Goal: Task Accomplishment & Management: Manage account settings

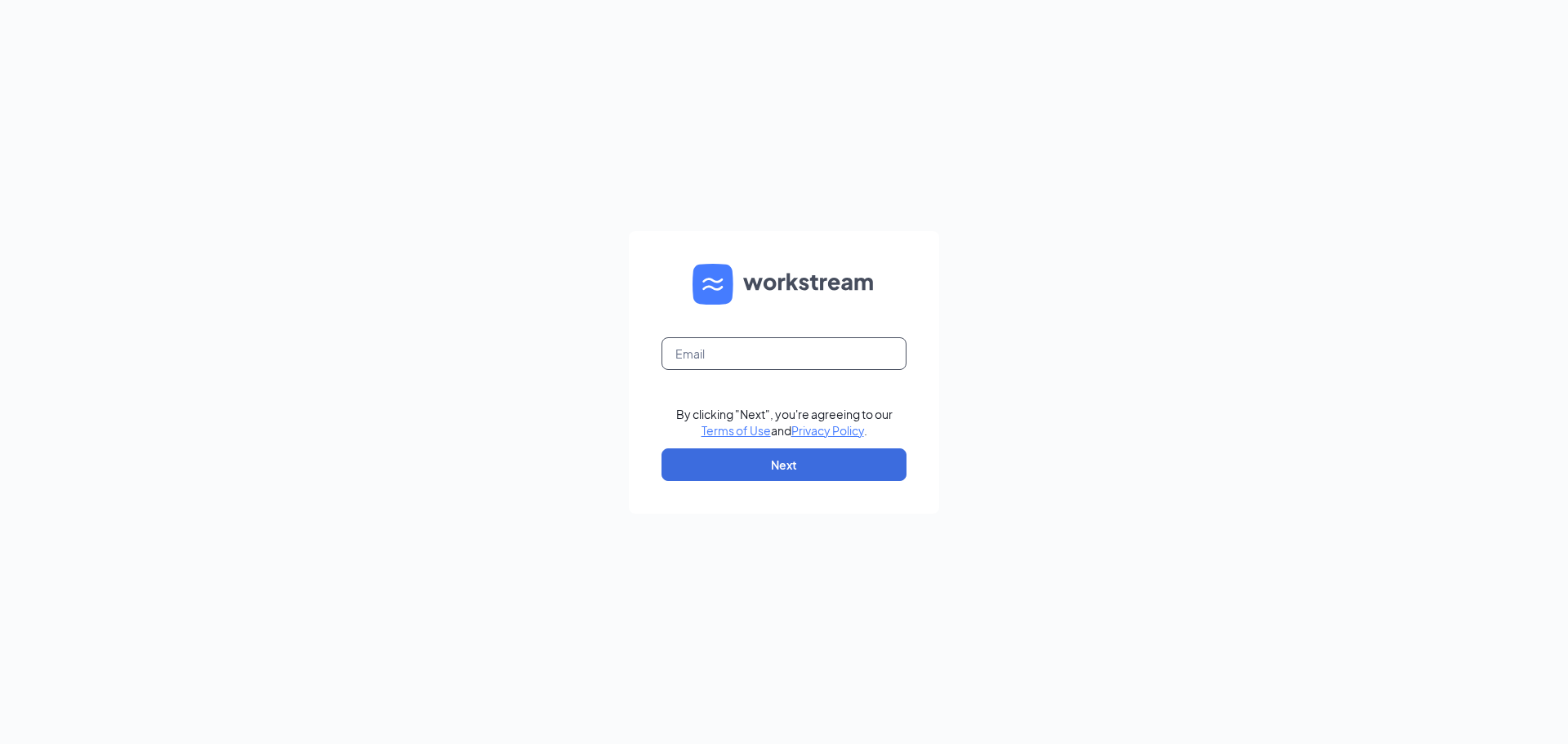
click at [849, 355] on input "text" at bounding box center [784, 354] width 245 height 33
type input "[EMAIL_ADDRESS][DOMAIN_NAME]"
click at [782, 466] on button "Next" at bounding box center [784, 465] width 245 height 33
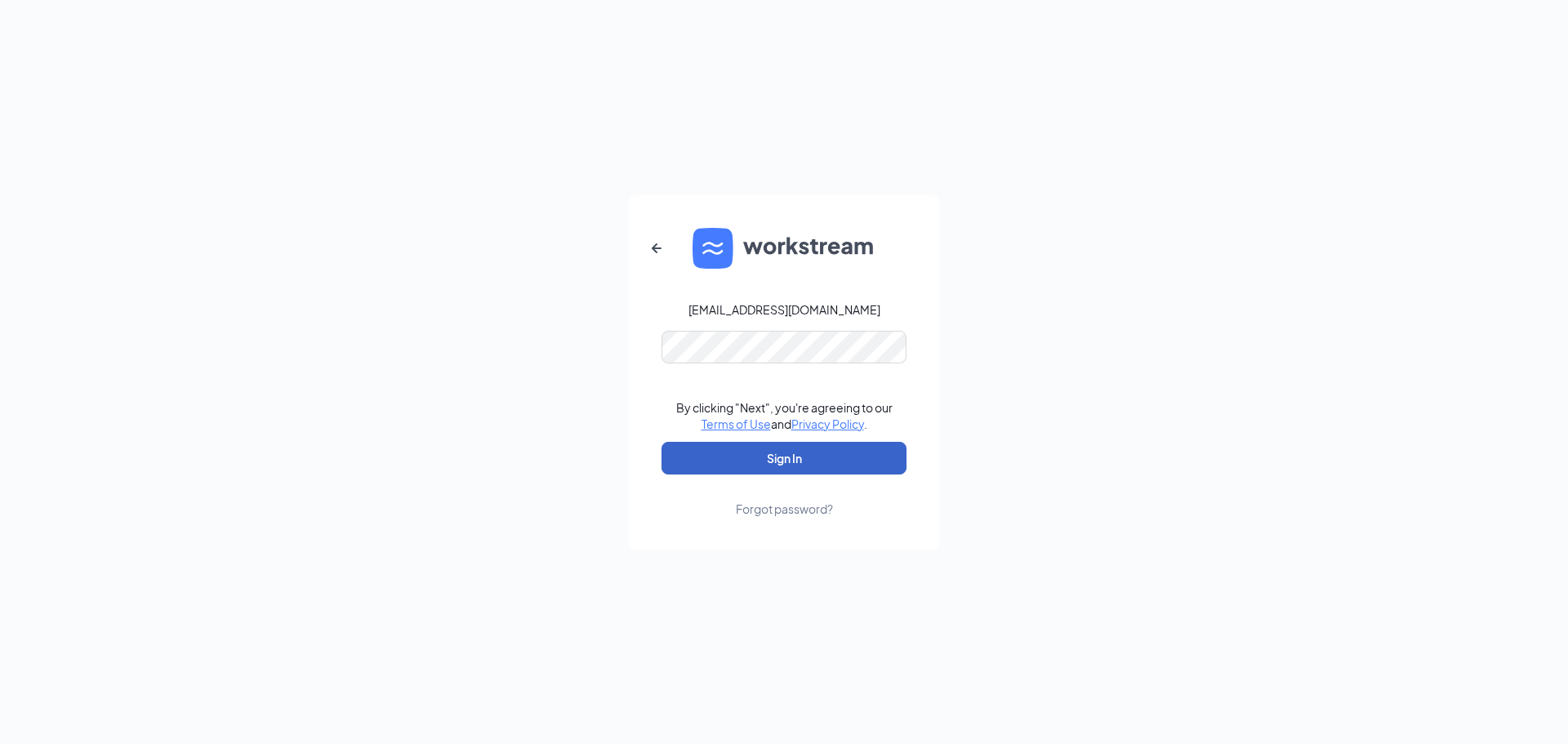
click at [786, 459] on button "Sign In" at bounding box center [784, 458] width 245 height 33
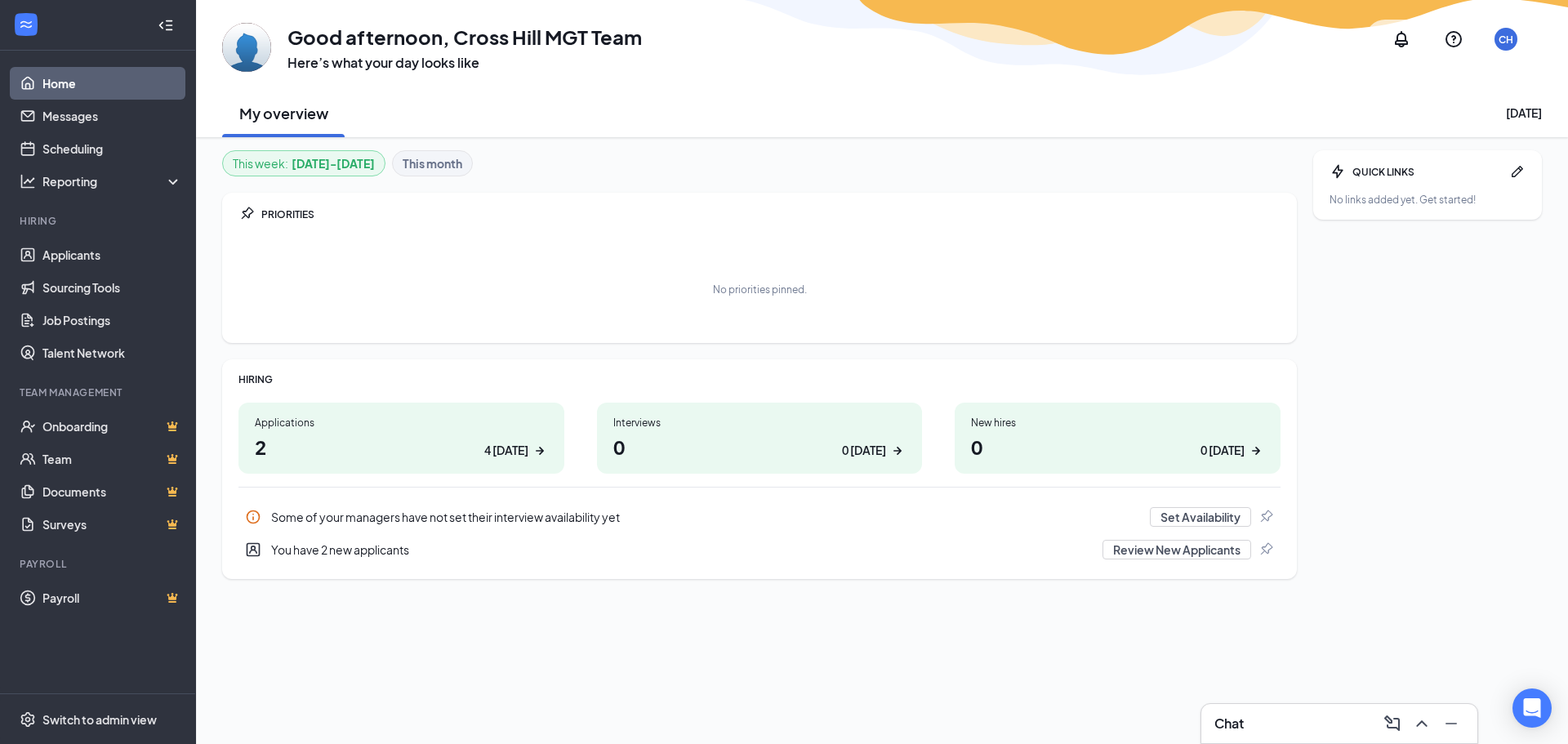
click at [492, 449] on div "4 today" at bounding box center [506, 451] width 44 height 17
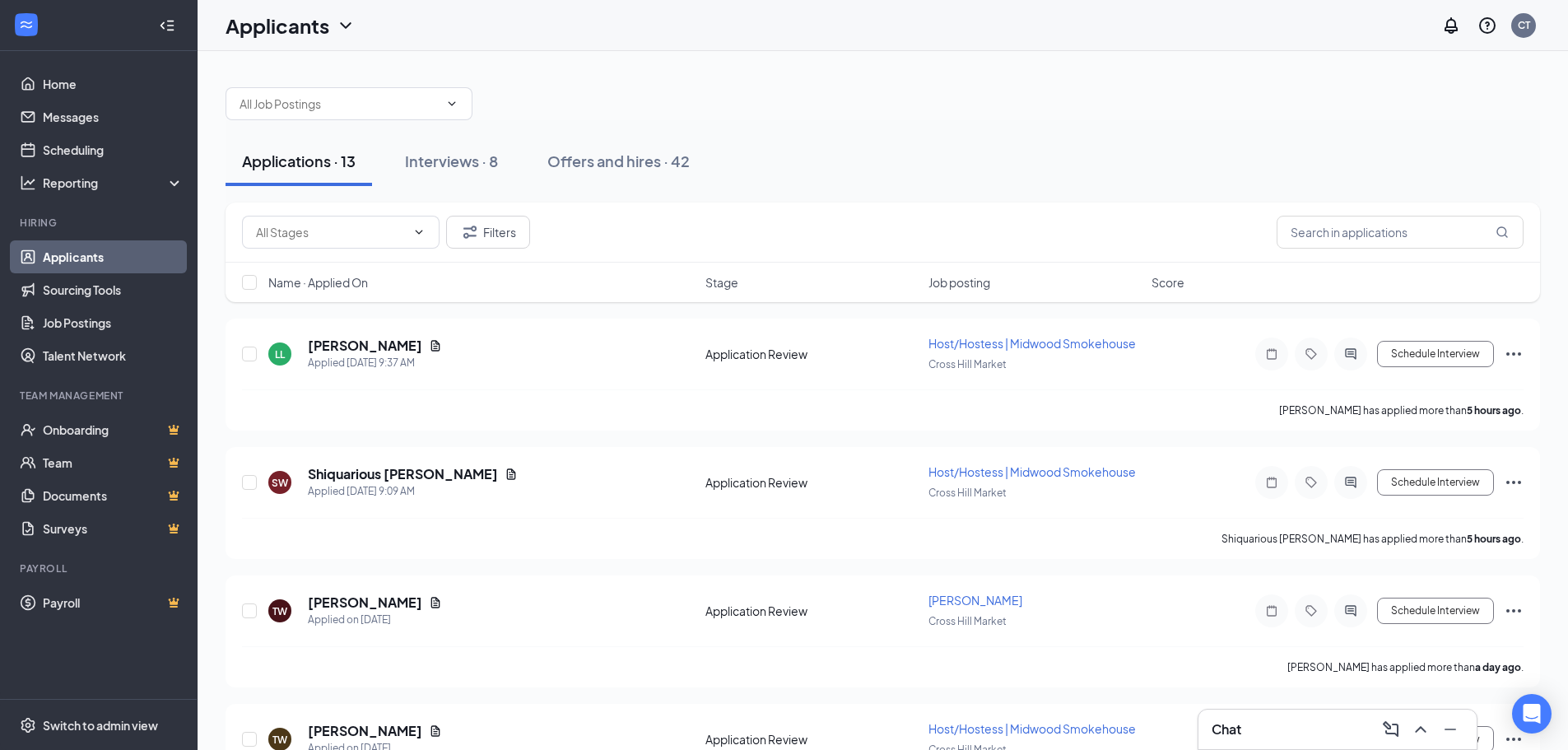
drag, startPoint x: 501, startPoint y: 458, endPoint x: 1145, endPoint y: 73, distance: 750.3
click at [1145, 73] on div at bounding box center [883, 96] width 1314 height 49
click at [431, 344] on icon "Document" at bounding box center [436, 345] width 9 height 10
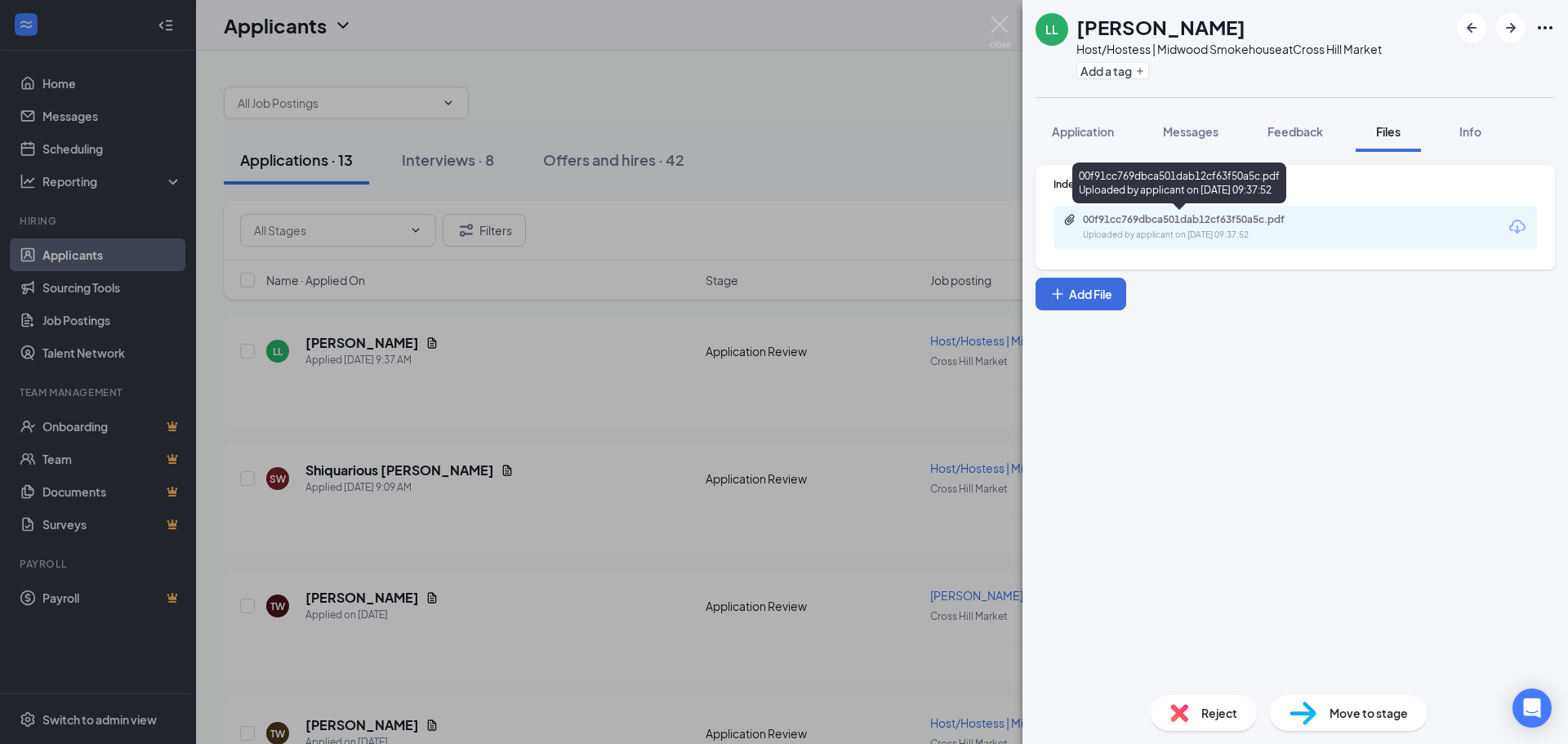
click at [1237, 226] on div "00f91cc769dbca501dab12cf63f50a5c.pdf Uploaded by applicant on Sep 15, 2025 at 0…" at bounding box center [1195, 228] width 264 height 28
click at [715, 67] on div "LL Lauren Lavallee Host/Hostess | Midwood Smokehouse at Cross Hill Market Add a…" at bounding box center [784, 372] width 1568 height 744
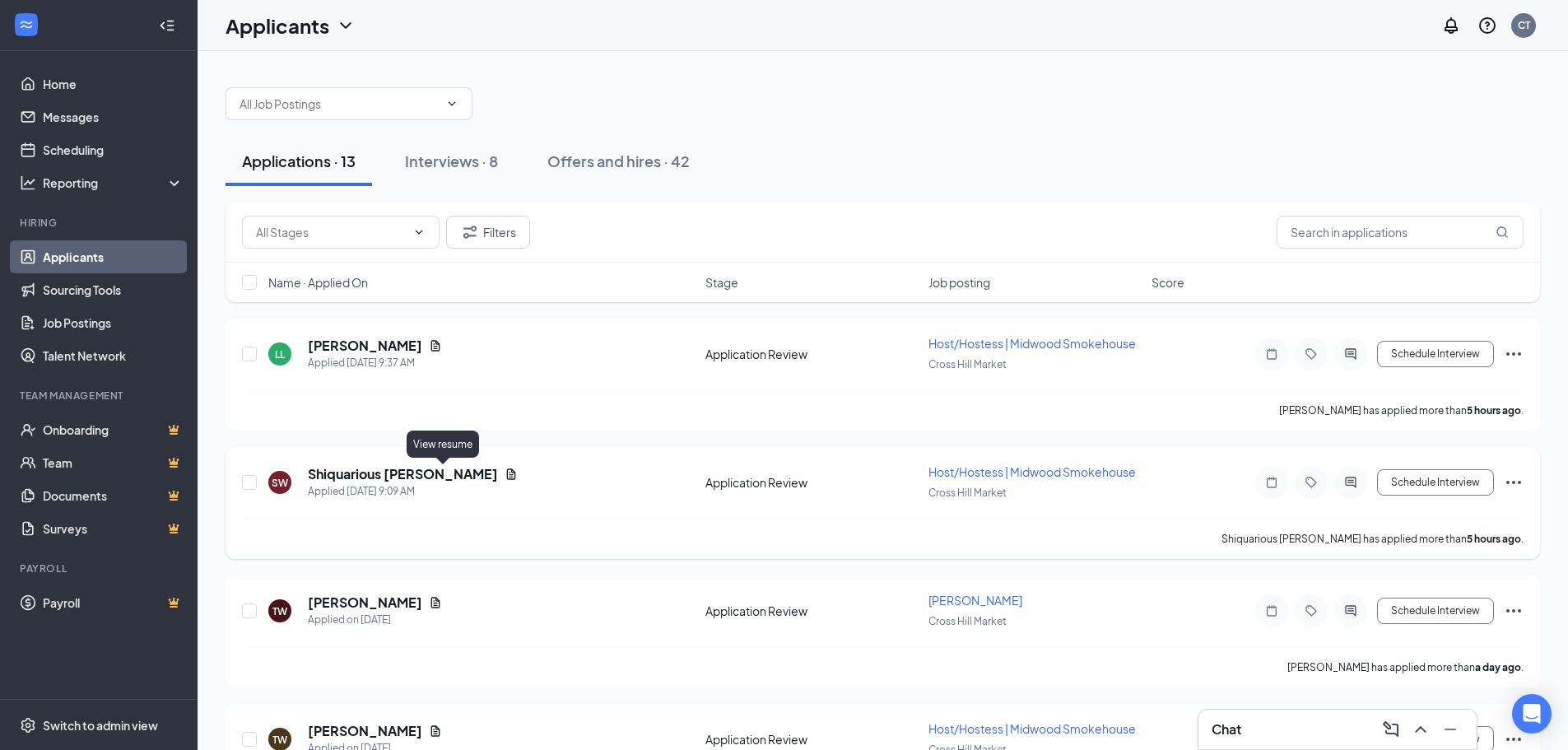
click at [507, 474] on icon "Document" at bounding box center [512, 473] width 9 height 10
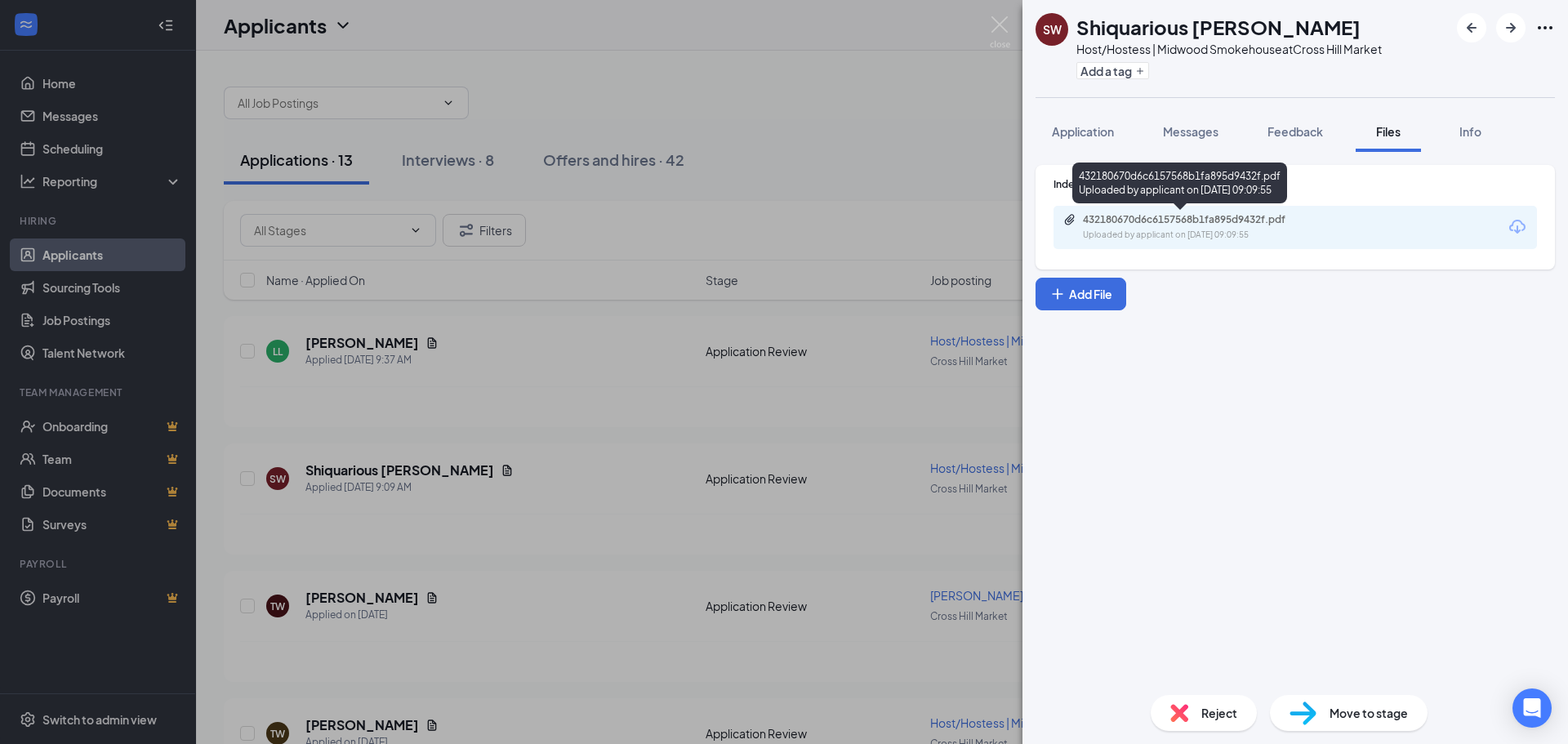
click at [1185, 221] on div "432180670d6c6157568b1fa895d9432f.pdf" at bounding box center [1196, 220] width 229 height 13
click at [1005, 24] on img at bounding box center [1000, 32] width 21 height 32
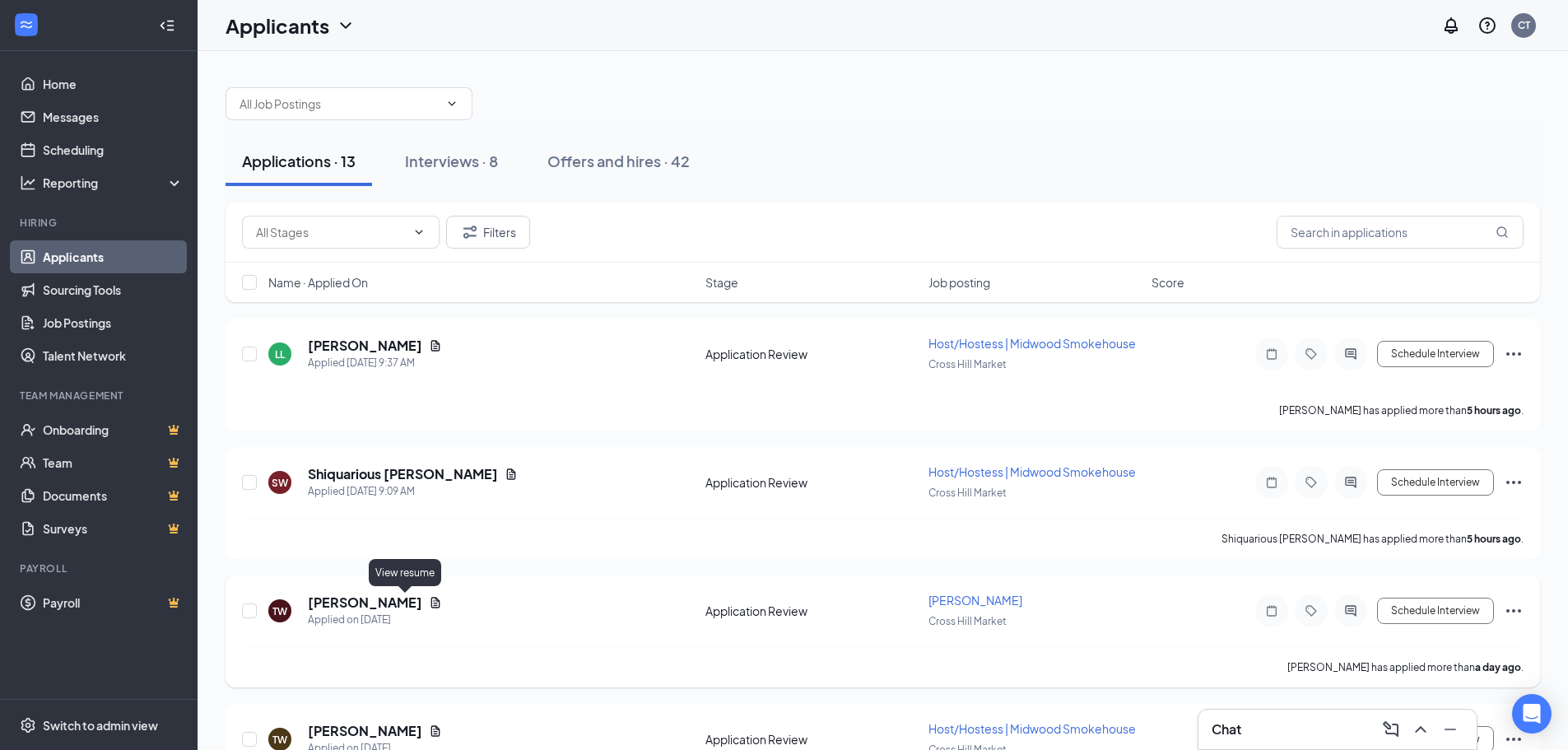
click at [428, 599] on icon "Document" at bounding box center [435, 603] width 13 height 13
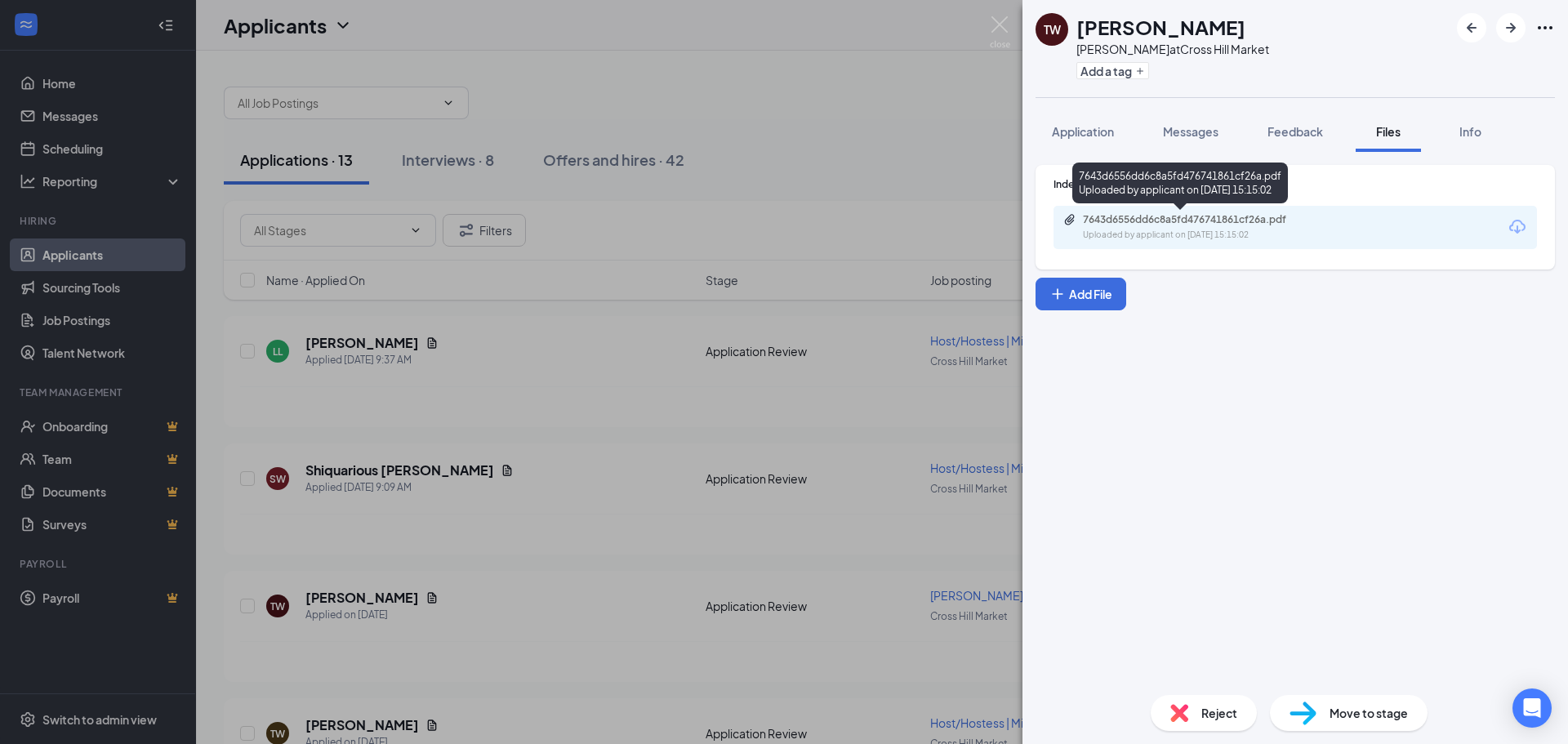
click at [1117, 226] on div "7643d6556dd6c8a5fd476741861cf26a.pdf Uploaded by applicant on Sep 14, 2025 at 1…" at bounding box center [1195, 228] width 264 height 28
click at [1004, 28] on img at bounding box center [1000, 32] width 21 height 32
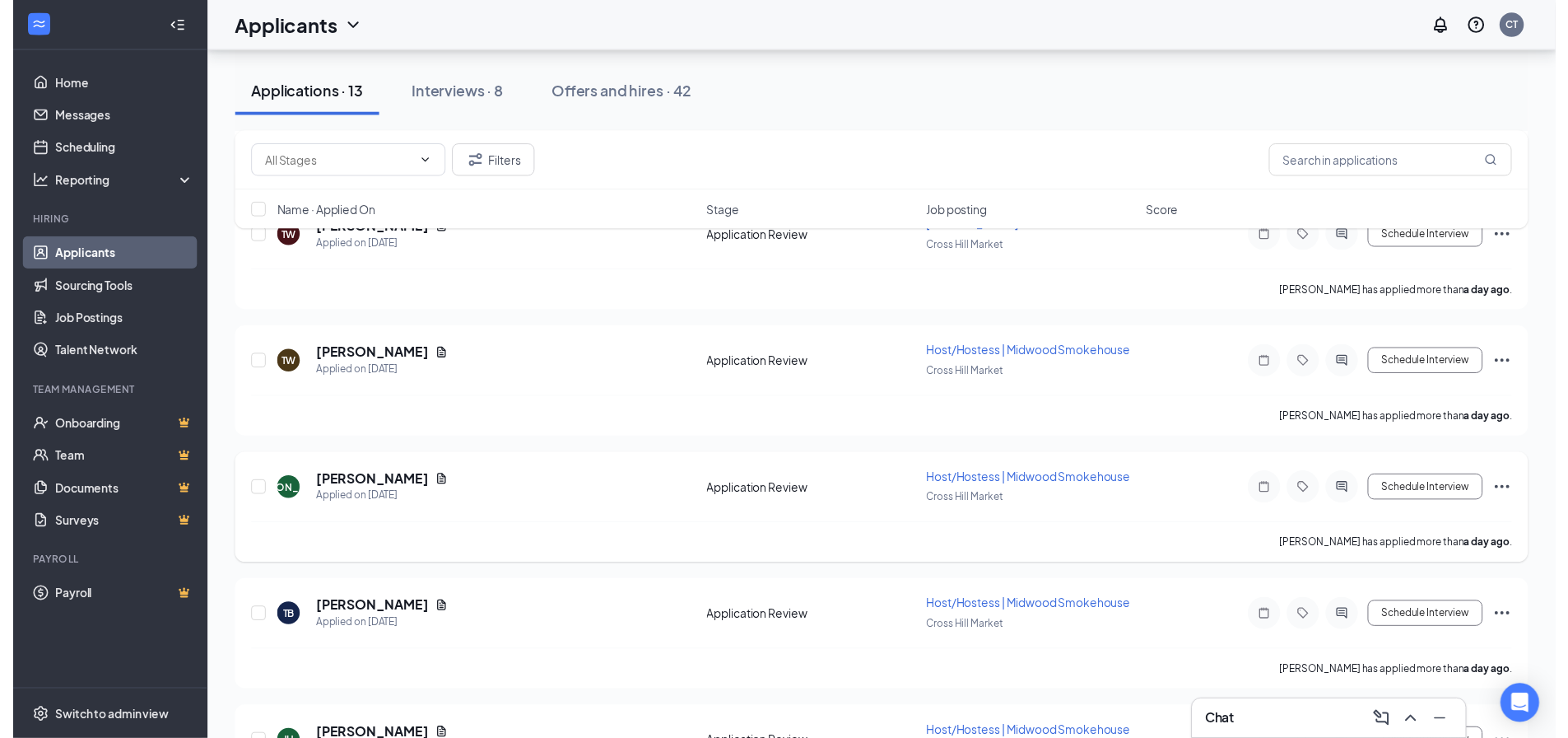
scroll to position [412, 0]
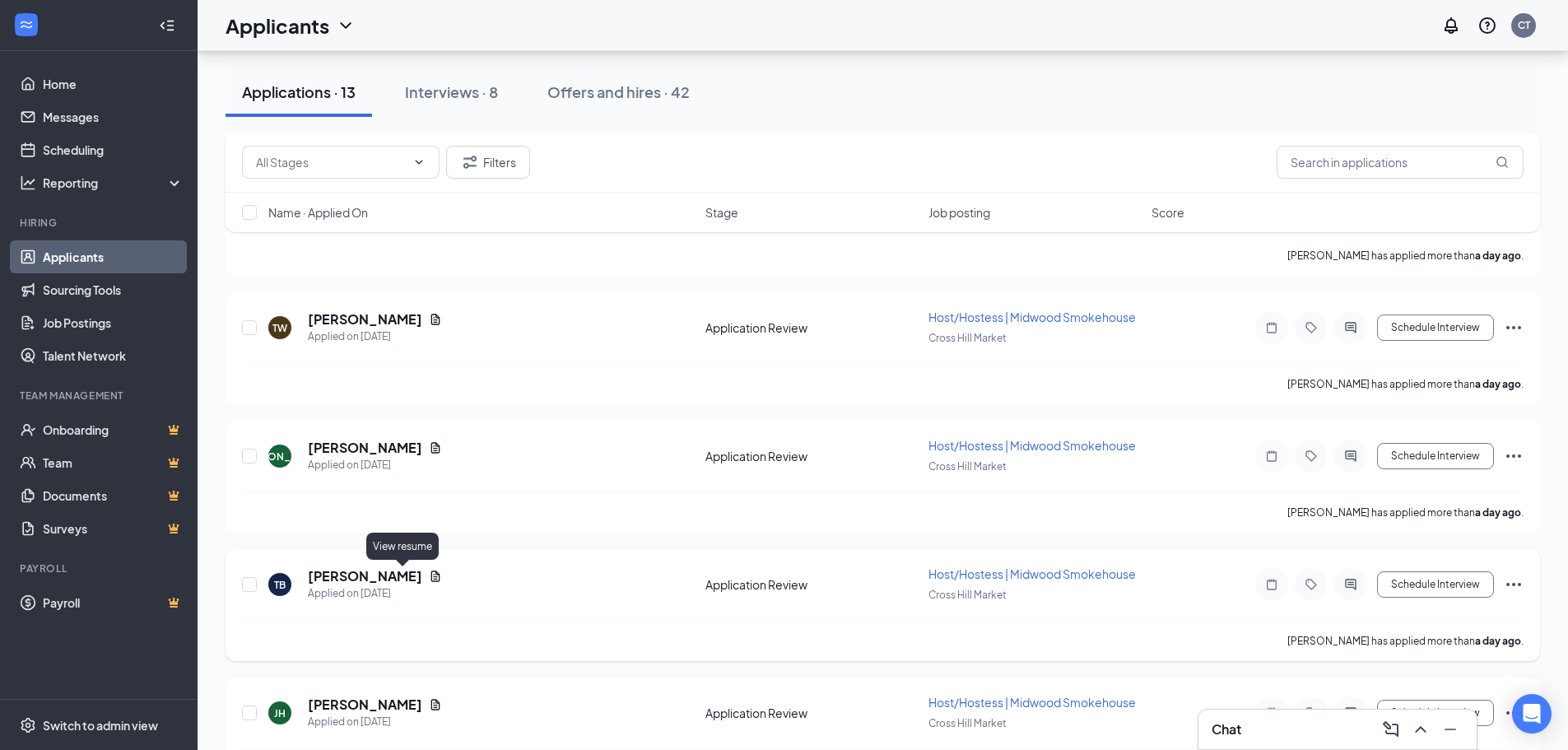
click at [431, 577] on icon "Document" at bounding box center [436, 576] width 9 height 10
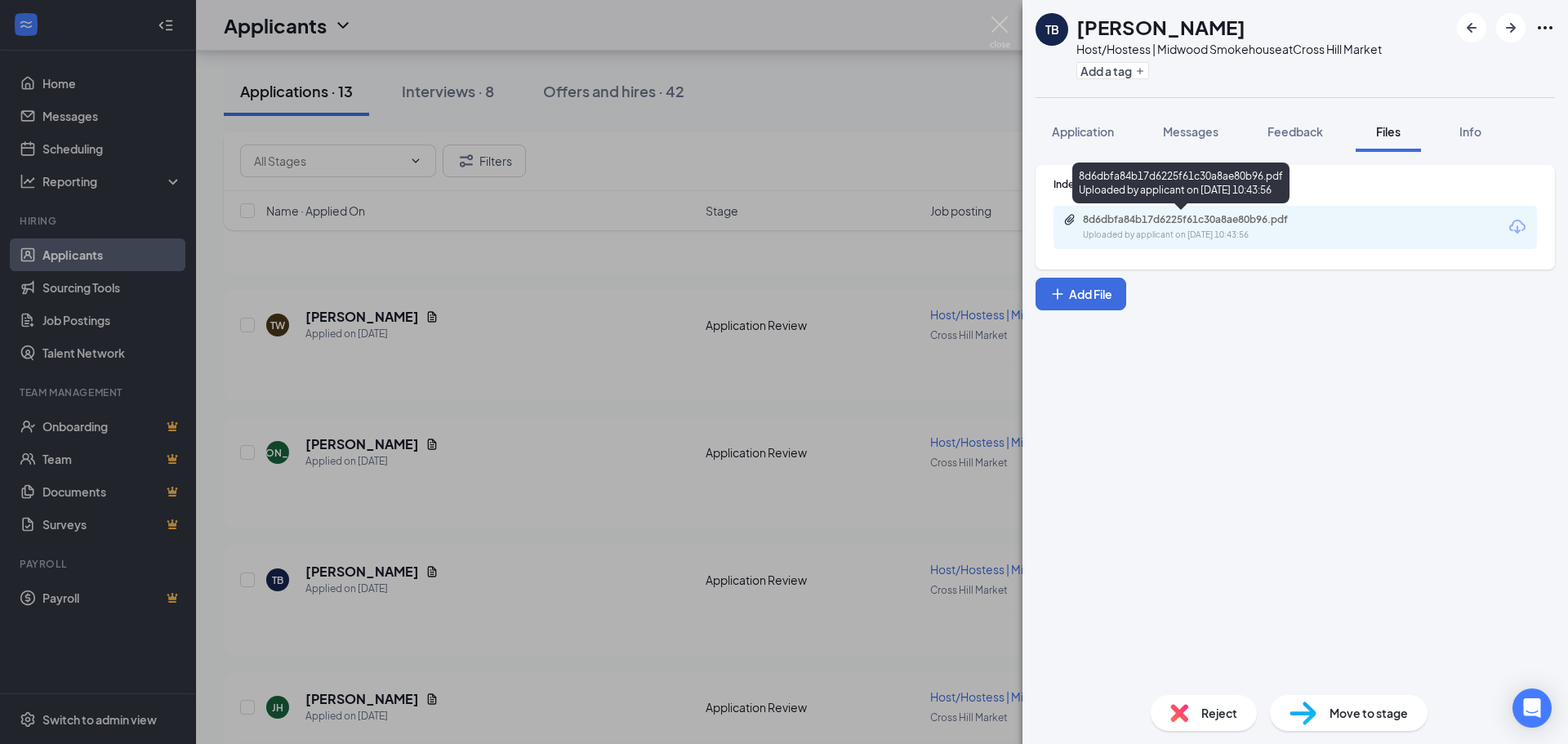
click at [1143, 214] on div "8d6dbfa84b17d6225f61c30a8ae80b96.pdf" at bounding box center [1196, 220] width 229 height 13
click at [1000, 22] on img at bounding box center [1000, 32] width 21 height 32
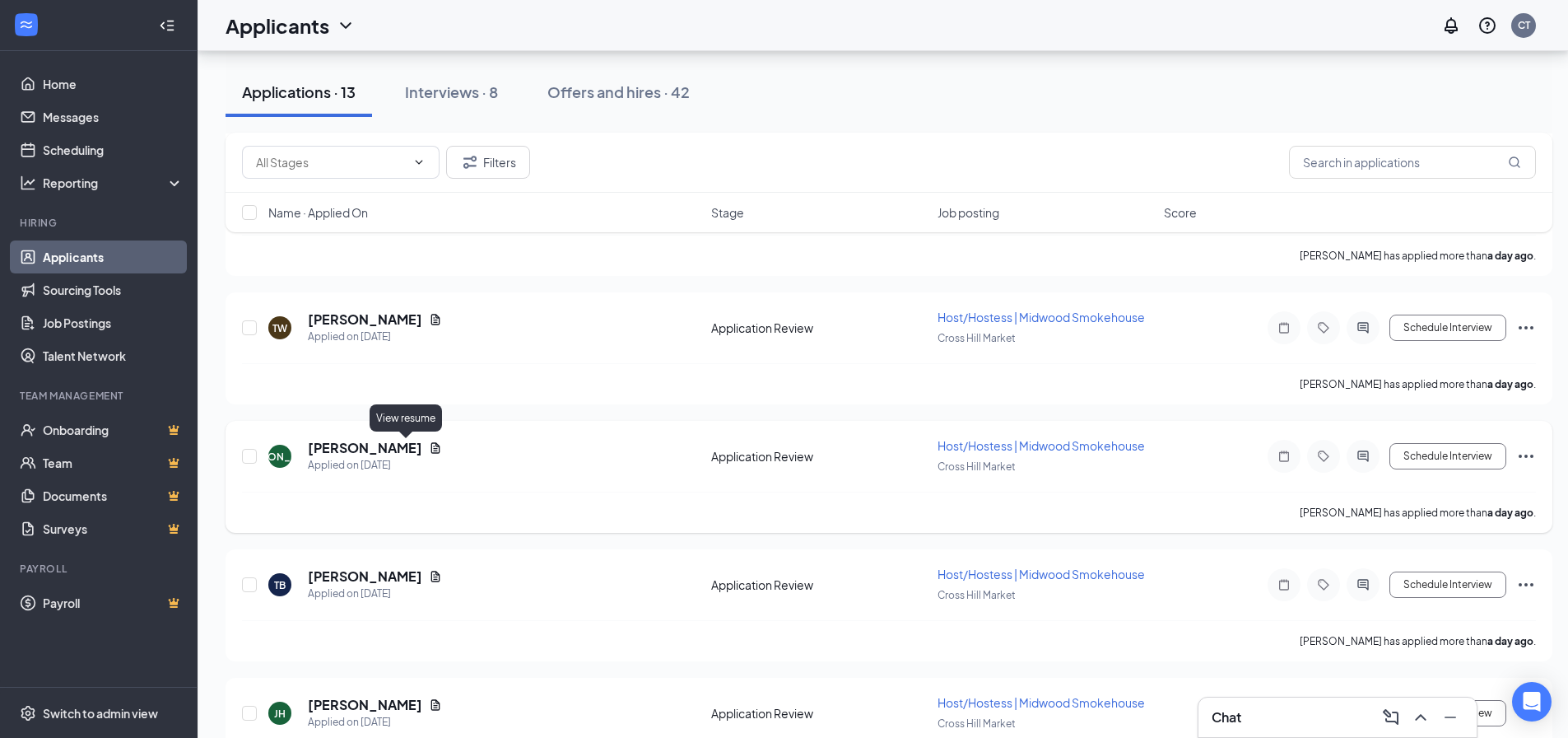
click at [428, 452] on icon "Document" at bounding box center [435, 448] width 13 height 13
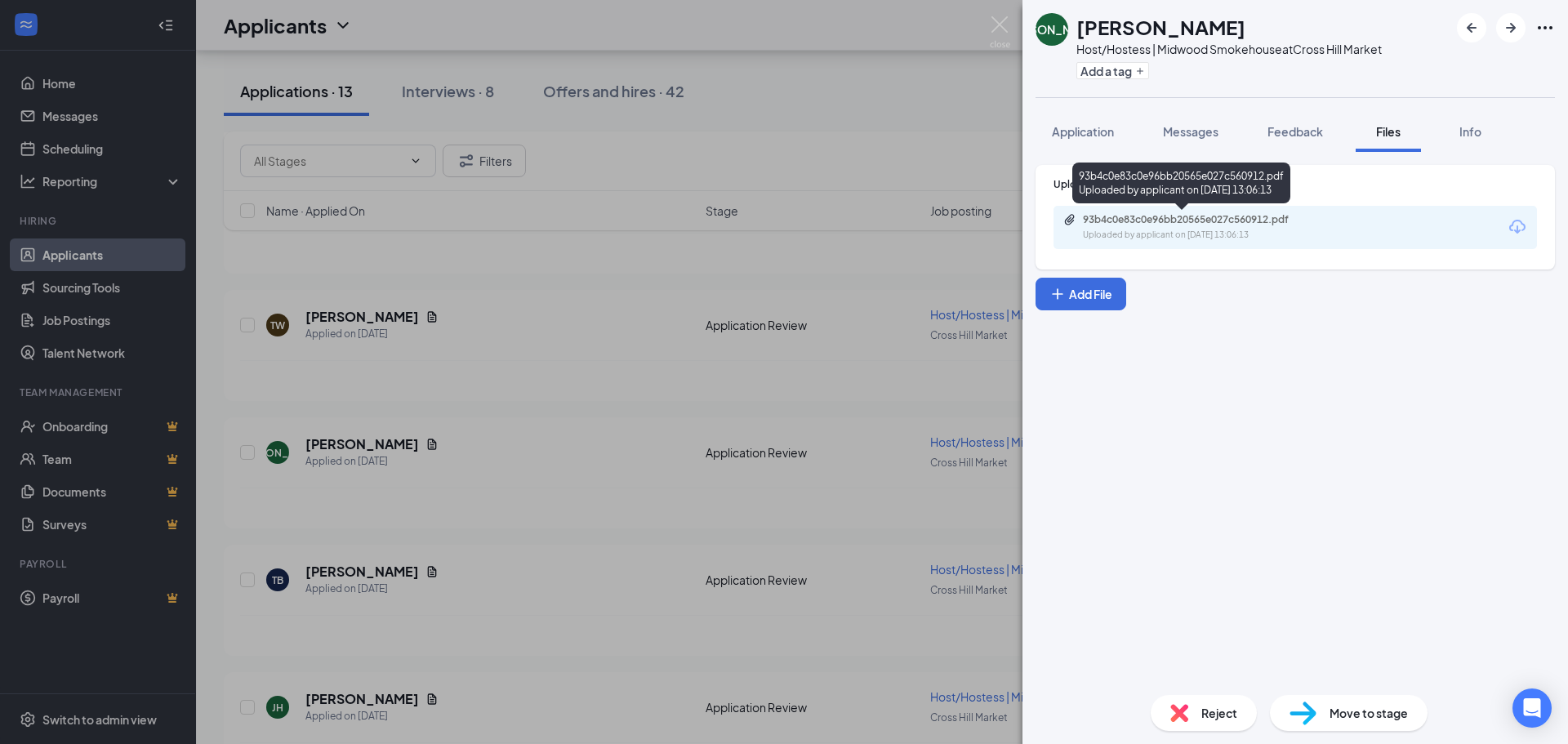
click at [1159, 219] on div "93b4c0e83c0e96bb20565e027c560912.pdf" at bounding box center [1196, 220] width 229 height 13
click at [997, 28] on img at bounding box center [1000, 32] width 21 height 32
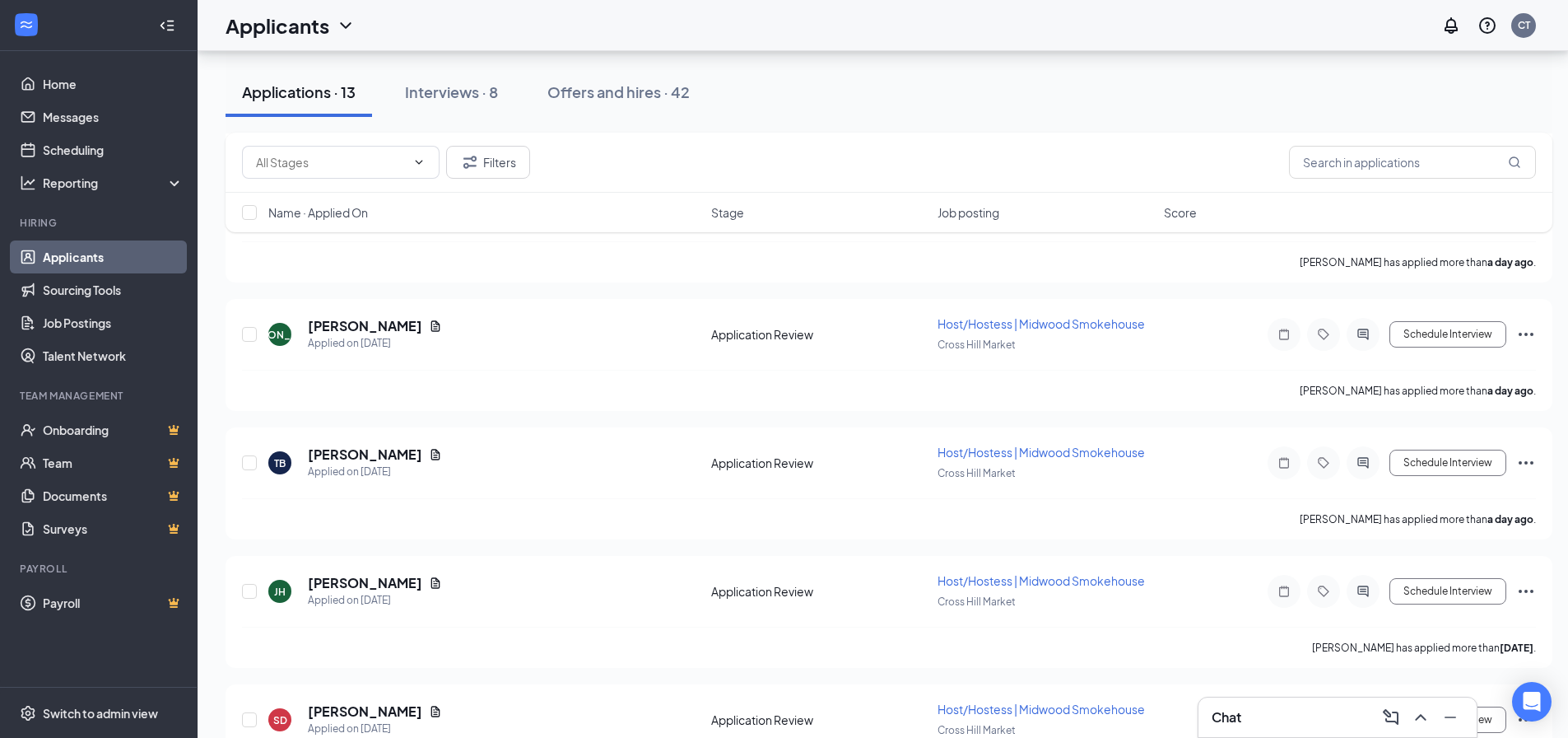
scroll to position [513, 0]
